Goal: Information Seeking & Learning: Learn about a topic

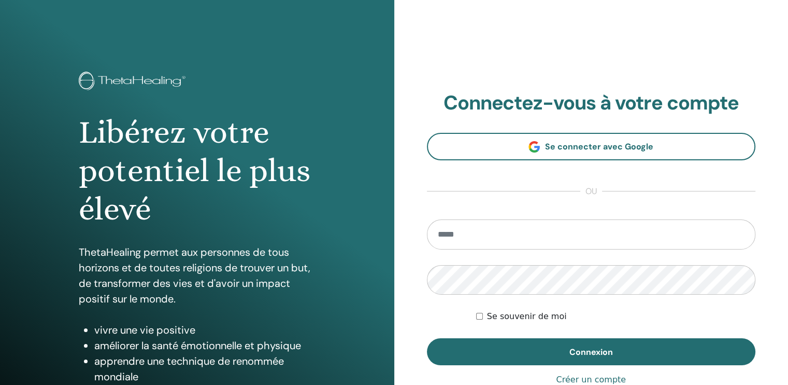
type input "**********"
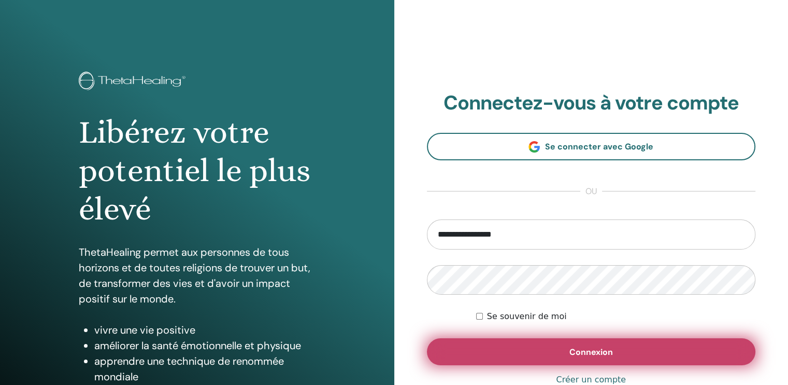
click at [493, 351] on button "Connexion" at bounding box center [591, 351] width 329 height 27
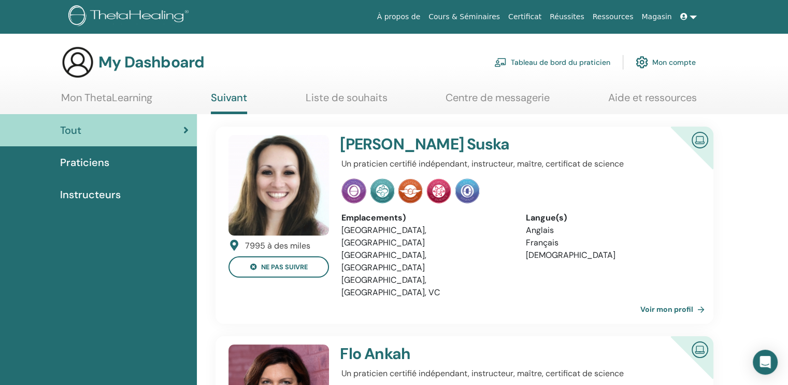
click at [342, 102] on link "Liste de souhaits" at bounding box center [347, 101] width 82 height 20
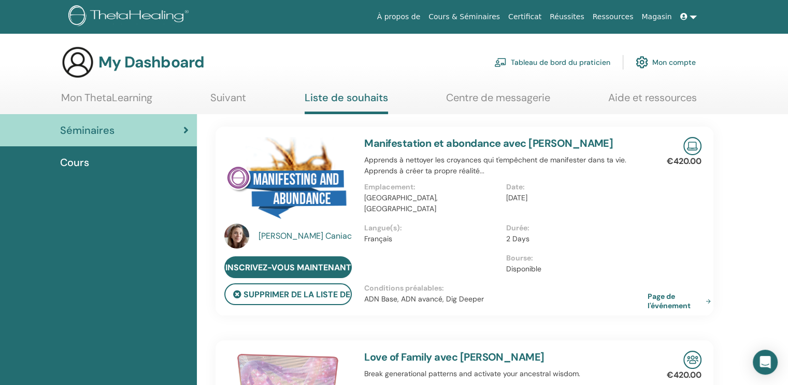
click at [294, 64] on div "My Dashboard Tableau de bord du praticien Mon compte" at bounding box center [378, 62] width 635 height 33
click at [112, 101] on link "Mon ThetaLearning" at bounding box center [106, 101] width 91 height 20
click at [116, 91] on link "Mon ThetaLearning" at bounding box center [106, 101] width 91 height 20
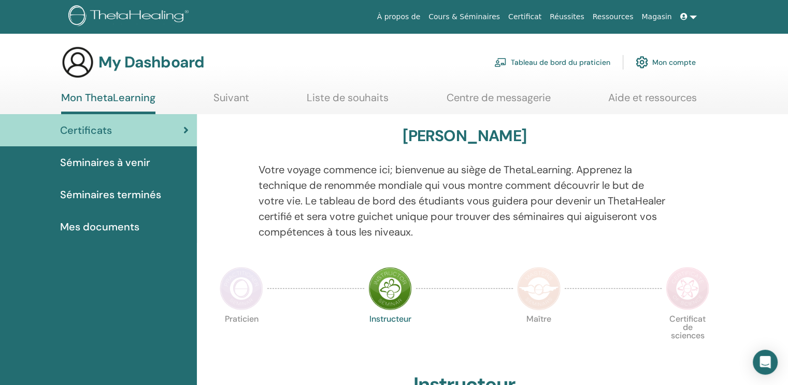
click at [395, 166] on p "Votre voyage commence ici; bienvenue au siège de ThetaLearning. Apprenez la tec…" at bounding box center [465, 201] width 413 height 78
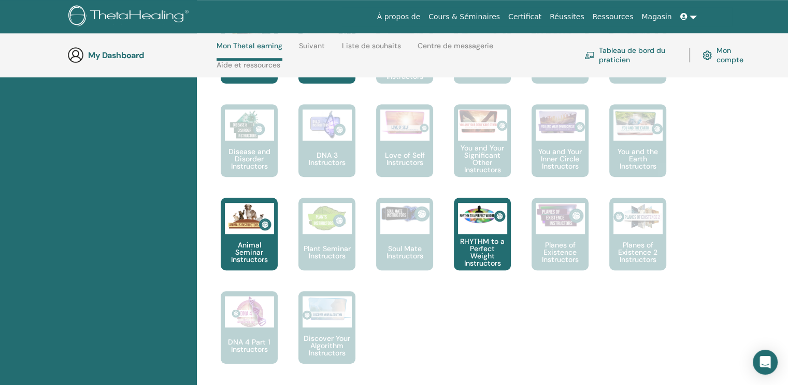
scroll to position [665, 0]
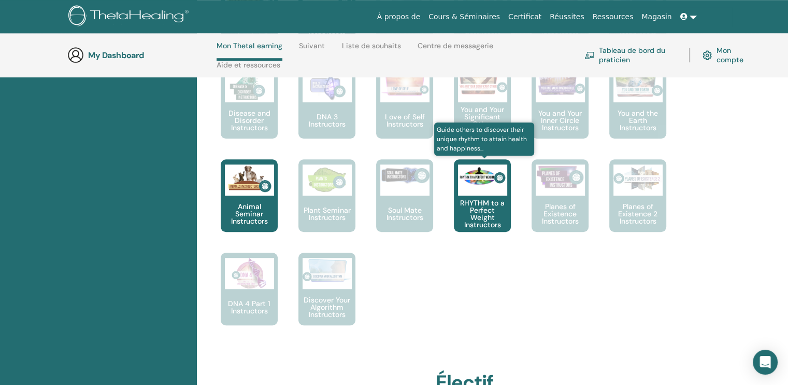
click at [494, 187] on img at bounding box center [482, 176] width 49 height 24
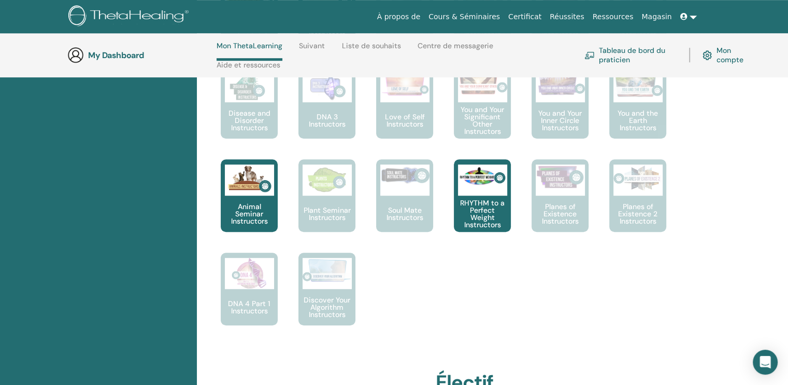
click at [725, 180] on div "[PERSON_NAME] Votre voyage commence ici; bienvenue au siège de ThetaLearning. A…" at bounding box center [464, 85] width 523 height 1185
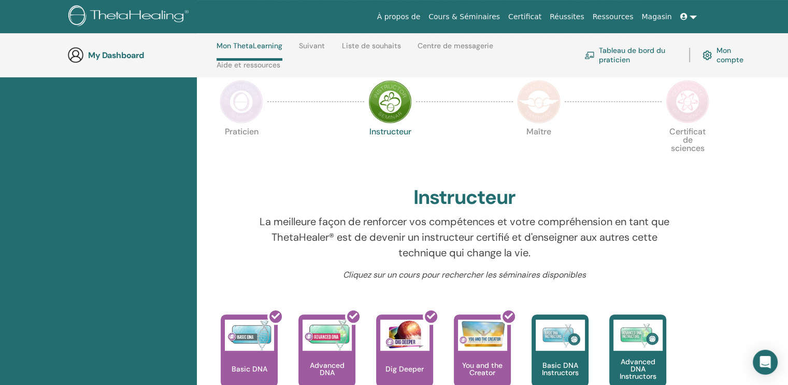
scroll to position [230, 0]
click at [249, 107] on img at bounding box center [242, 102] width 44 height 44
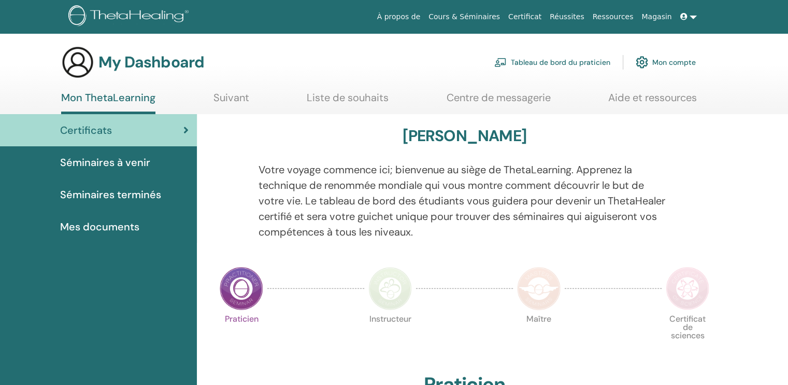
click at [452, 196] on p "Votre voyage commence ici; bienvenue au siège de ThetaLearning. Apprenez la tec…" at bounding box center [465, 201] width 413 height 78
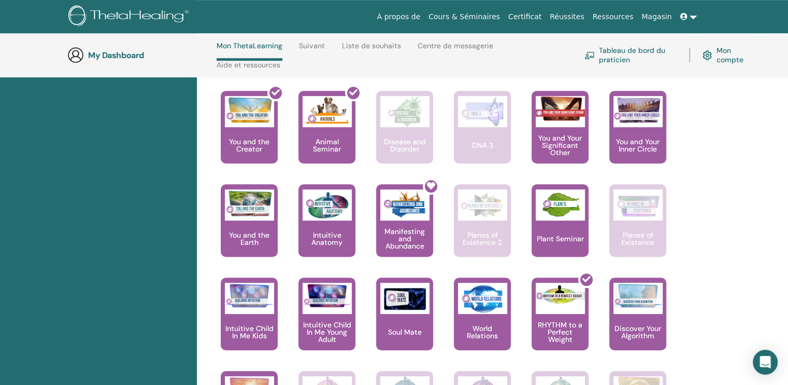
scroll to position [603, 0]
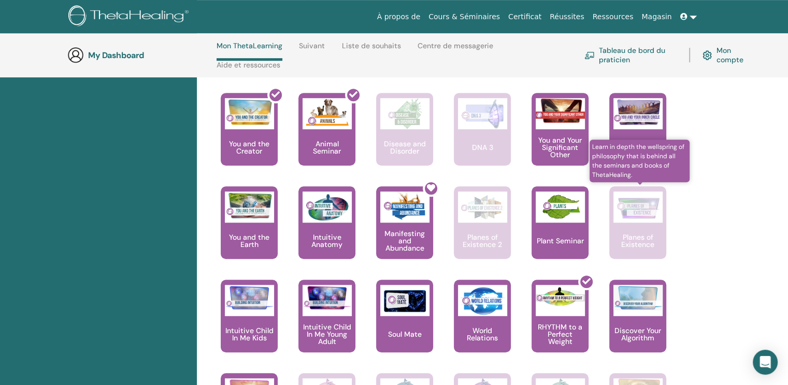
click at [647, 222] on img at bounding box center [638, 206] width 49 height 31
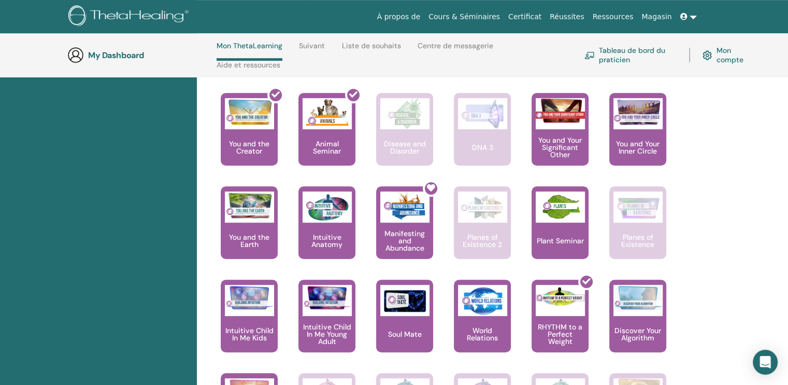
click at [744, 214] on div "[PERSON_NAME] Votre voyage commence ici; bienvenue au siège de ThetaLearning. A…" at bounding box center [492, 74] width 591 height 1038
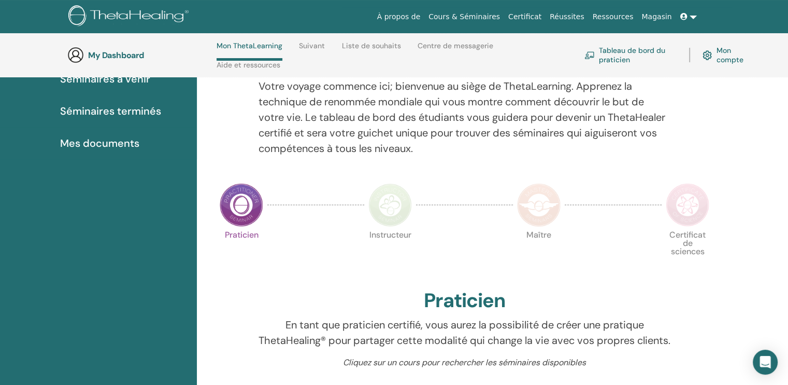
scroll to position [126, 0]
click at [542, 211] on img at bounding box center [539, 206] width 44 height 44
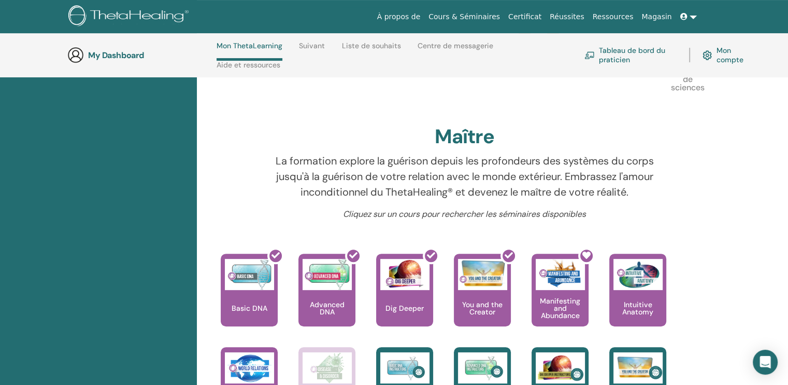
scroll to position [292, 0]
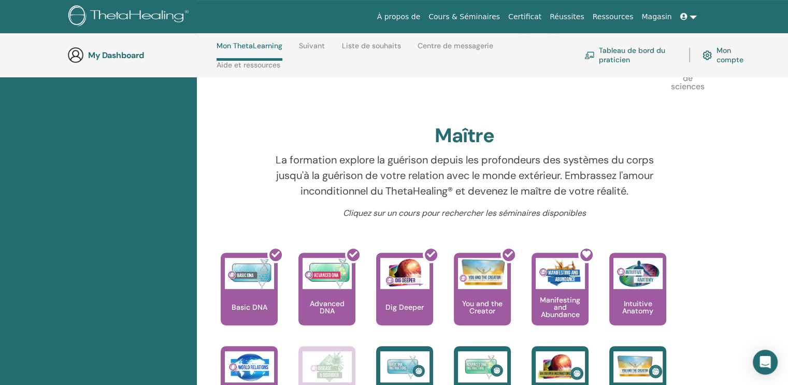
click at [494, 173] on p "La formation explore la guérison depuis les profondeurs des systèmes du corps j…" at bounding box center [465, 175] width 413 height 47
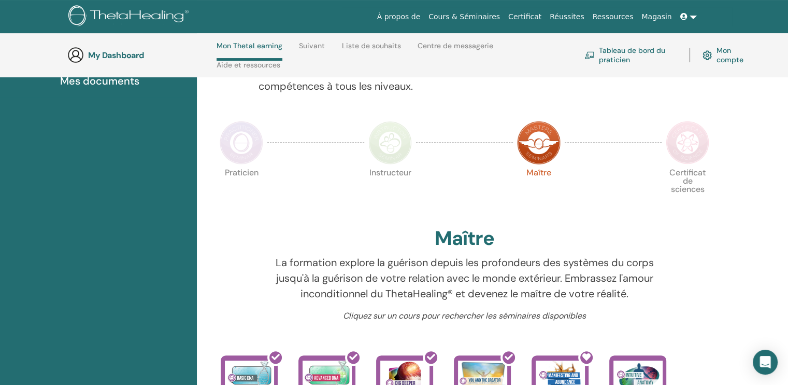
scroll to position [189, 0]
click at [703, 143] on img at bounding box center [688, 144] width 44 height 44
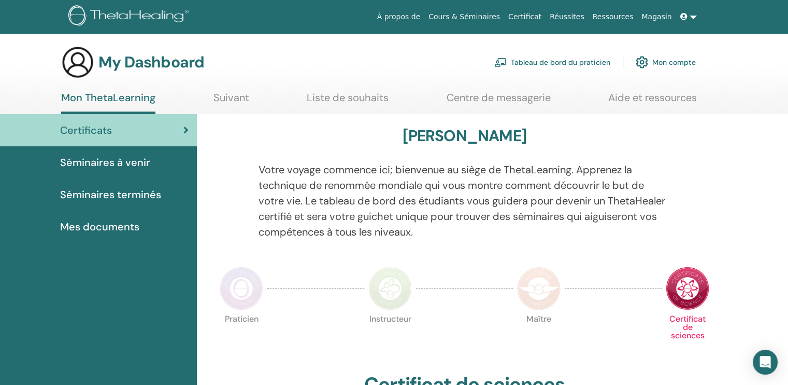
click at [571, 165] on p "Votre voyage commence ici; bienvenue au siège de ThetaLearning. Apprenez la tec…" at bounding box center [465, 201] width 413 height 78
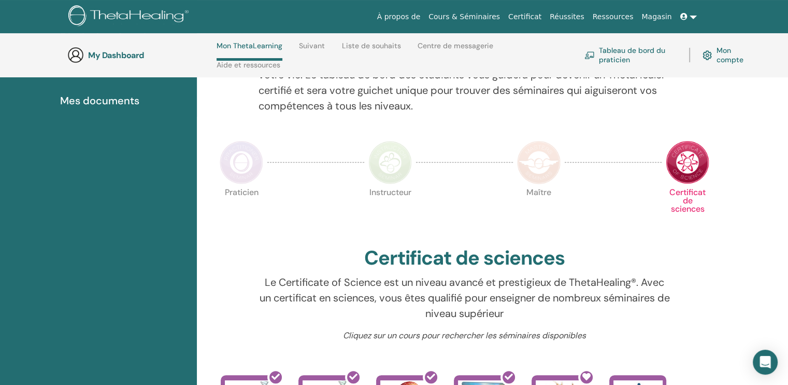
scroll to position [126, 0]
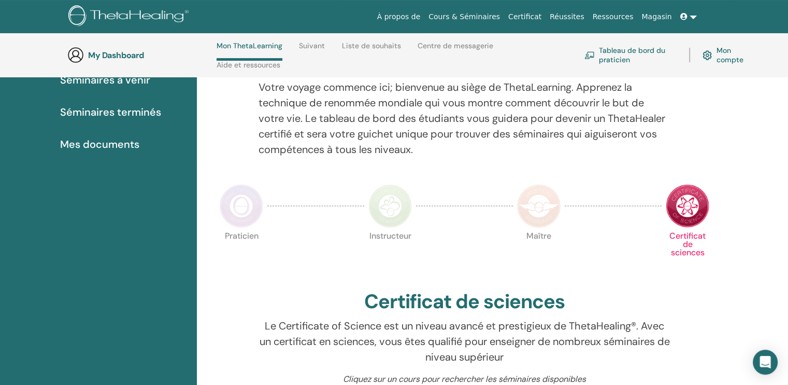
click at [378, 216] on img at bounding box center [390, 206] width 44 height 44
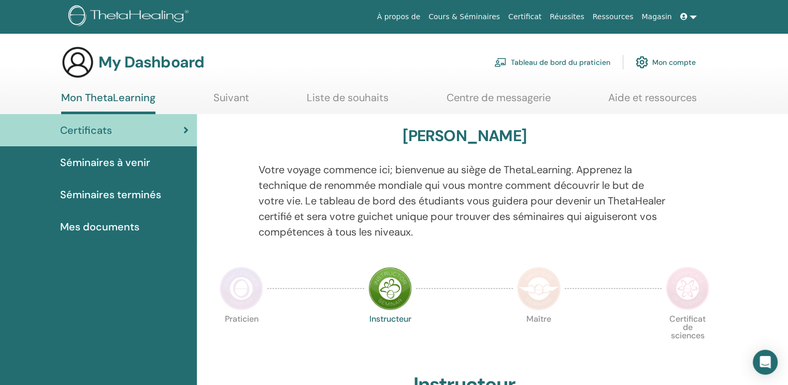
click at [571, 190] on p "Votre voyage commence ici; bienvenue au siège de ThetaLearning. Apprenez la tec…" at bounding box center [465, 201] width 413 height 78
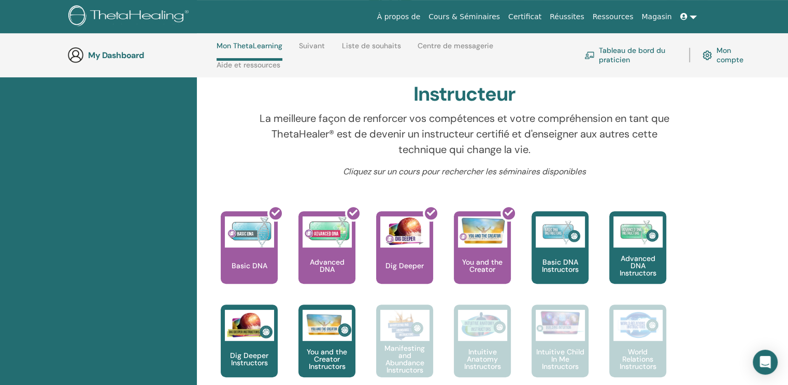
scroll to position [334, 0]
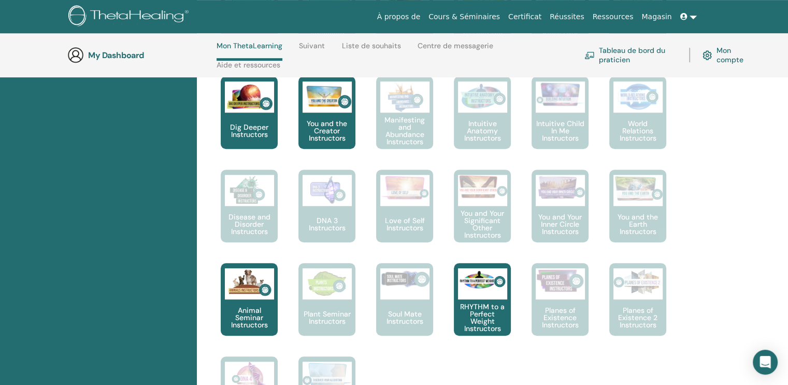
scroll to position [541, 0]
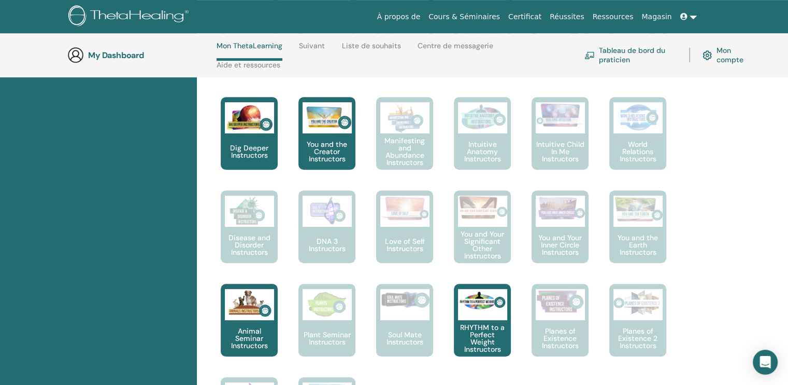
click at [730, 151] on div "Bonjour, Anne Votre voyage commence ici; bienvenue au siège de ThetaLearning. A…" at bounding box center [492, 266] width 591 height 1299
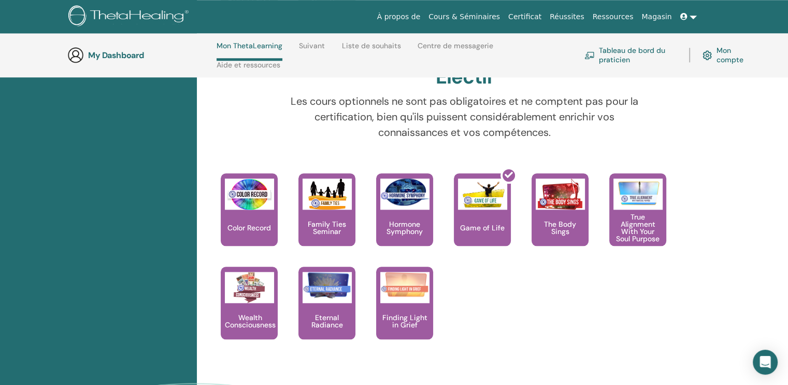
scroll to position [976, 0]
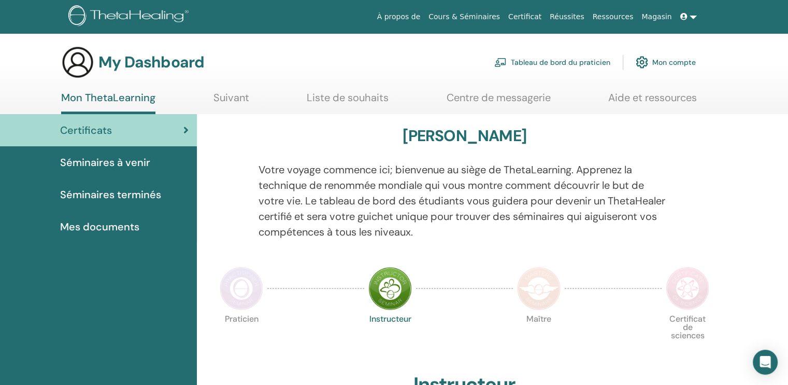
click at [376, 171] on p "Votre voyage commence ici; bienvenue au siège de ThetaLearning. Apprenez la tec…" at bounding box center [465, 201] width 413 height 78
click at [120, 196] on span "Séminaires terminés" at bounding box center [110, 195] width 101 height 16
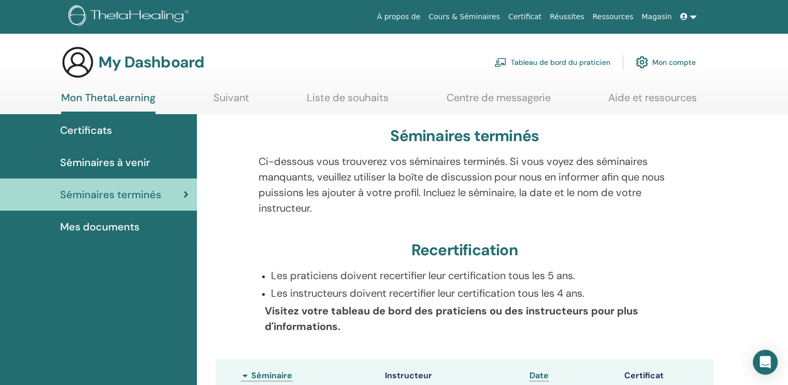
click at [286, 187] on p "Ci-dessous vous trouverez vos séminaires terminés. Si vous voyez des séminaires…" at bounding box center [465, 184] width 413 height 62
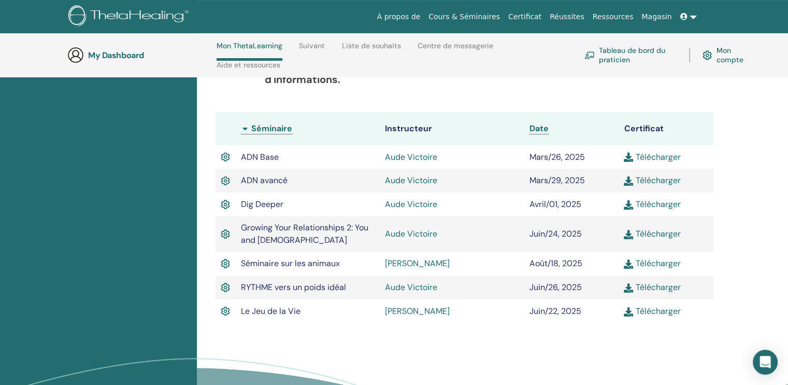
scroll to position [292, 0]
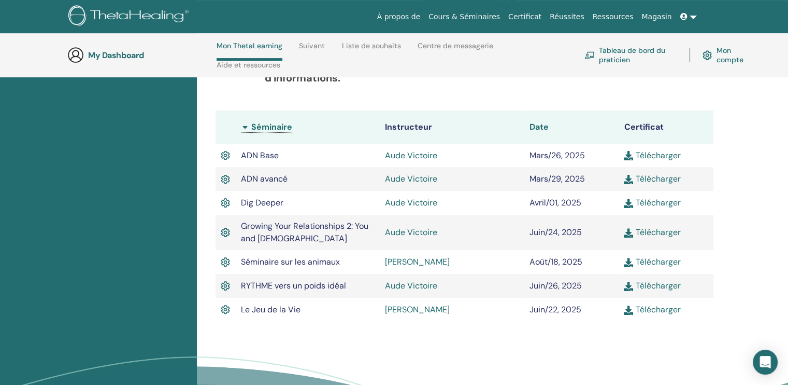
click at [535, 126] on span "Date" at bounding box center [539, 126] width 19 height 11
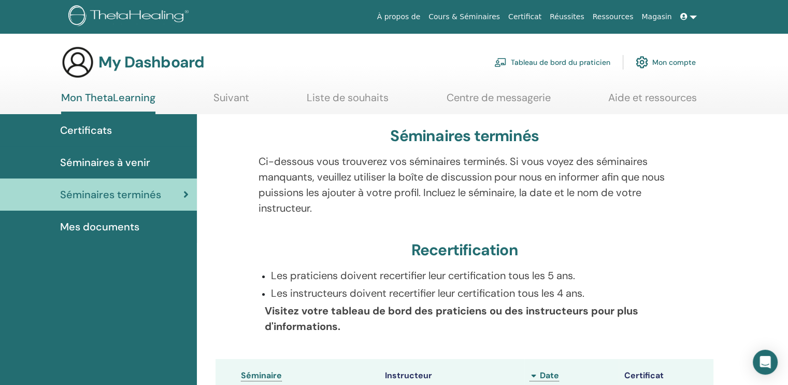
click at [550, 175] on p "Ci-dessous vous trouverez vos séminaires terminés. Si vous voyez des séminaires…" at bounding box center [465, 184] width 413 height 62
click at [135, 225] on span "Mes documents" at bounding box center [99, 227] width 79 height 16
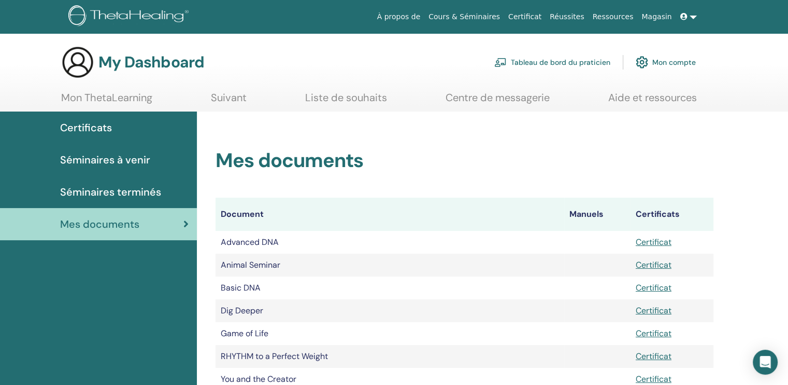
click at [480, 135] on div "Mes documents Document Manuels Certificats Advanced DNA Certificat Animal Semin…" at bounding box center [464, 256] width 523 height 291
